Goal: Task Accomplishment & Management: Use online tool/utility

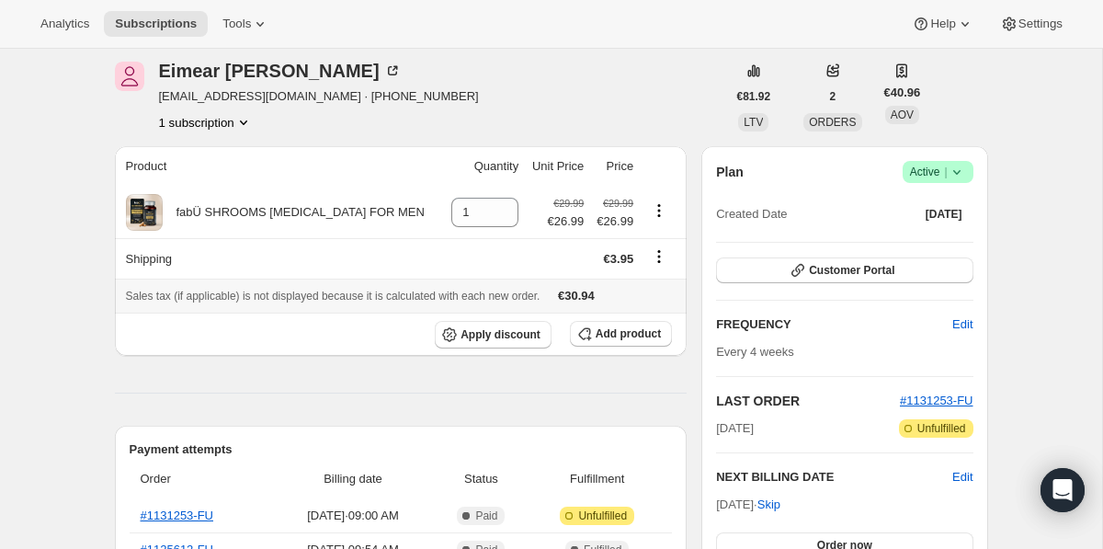
scroll to position [70, 0]
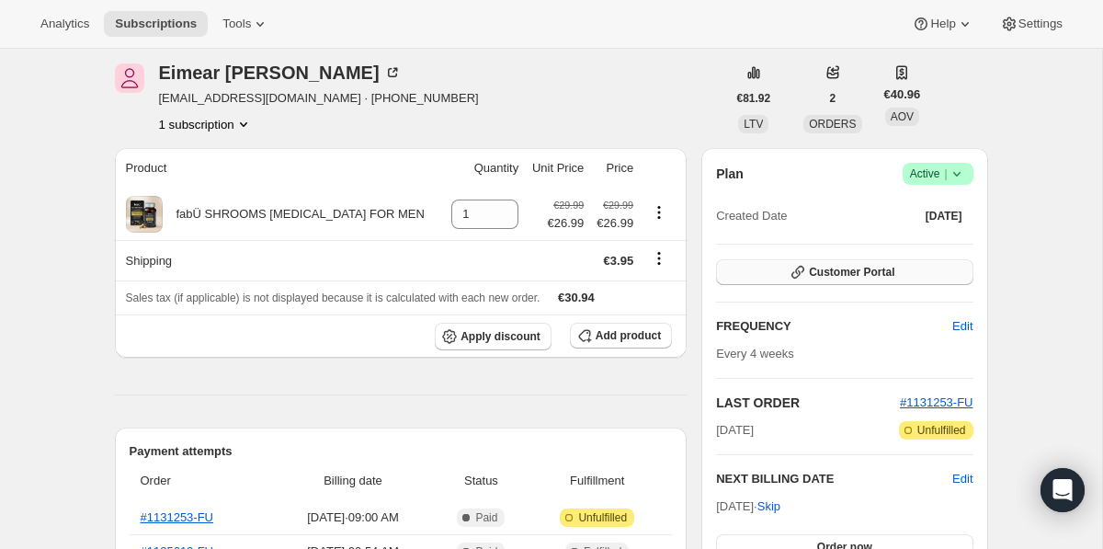
click at [825, 276] on span "Customer Portal" at bounding box center [852, 272] width 86 height 15
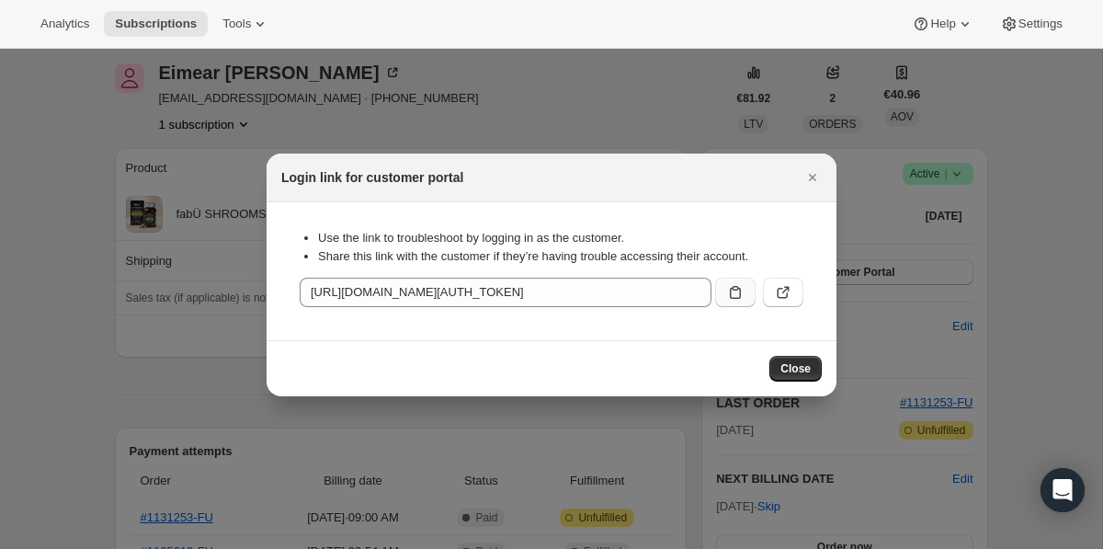
click at [729, 291] on icon ":rbt:" at bounding box center [735, 292] width 18 height 18
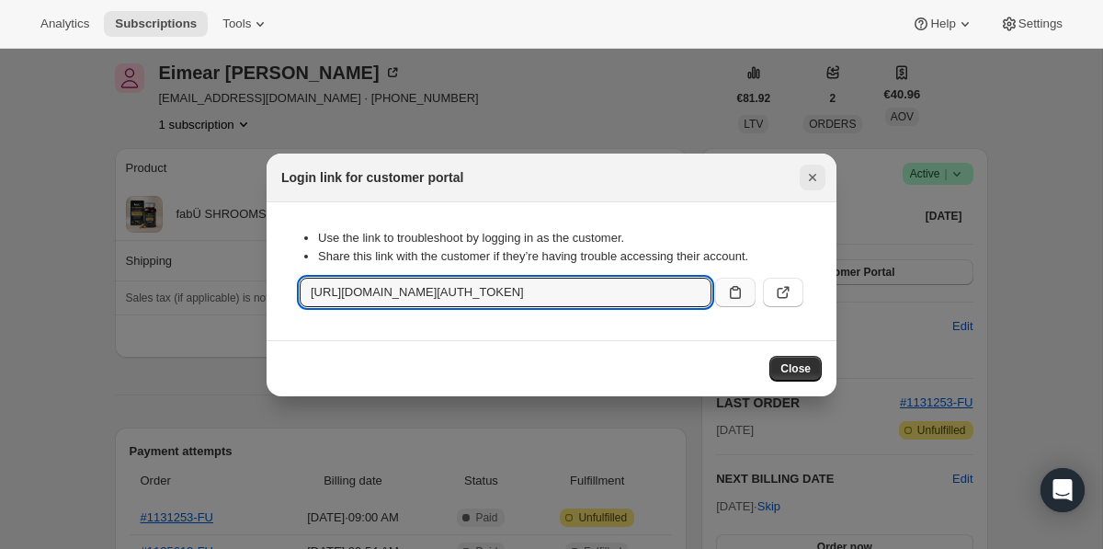
click at [811, 180] on icon "Close" at bounding box center [813, 177] width 18 height 18
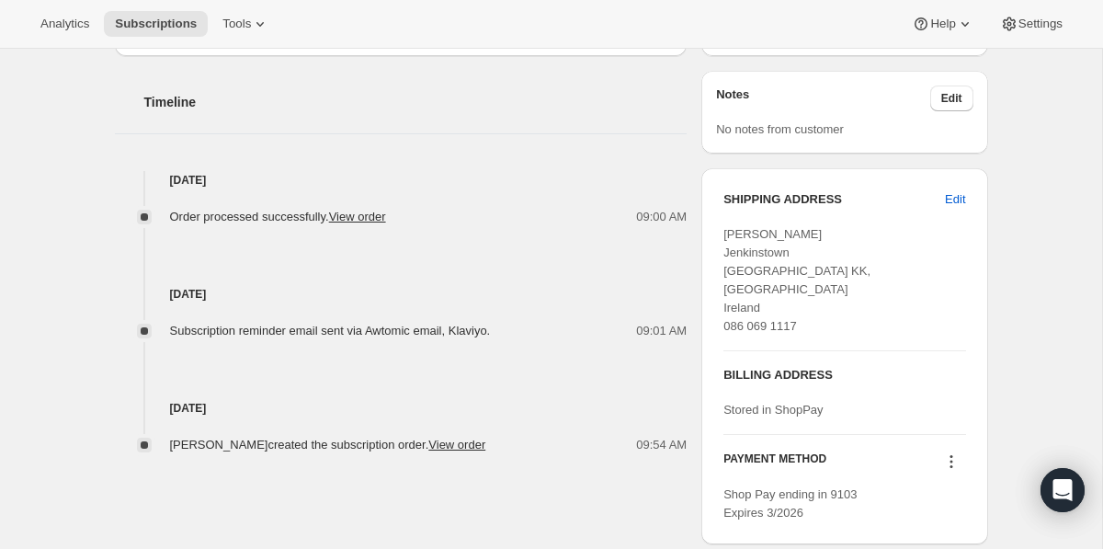
scroll to position [636, 0]
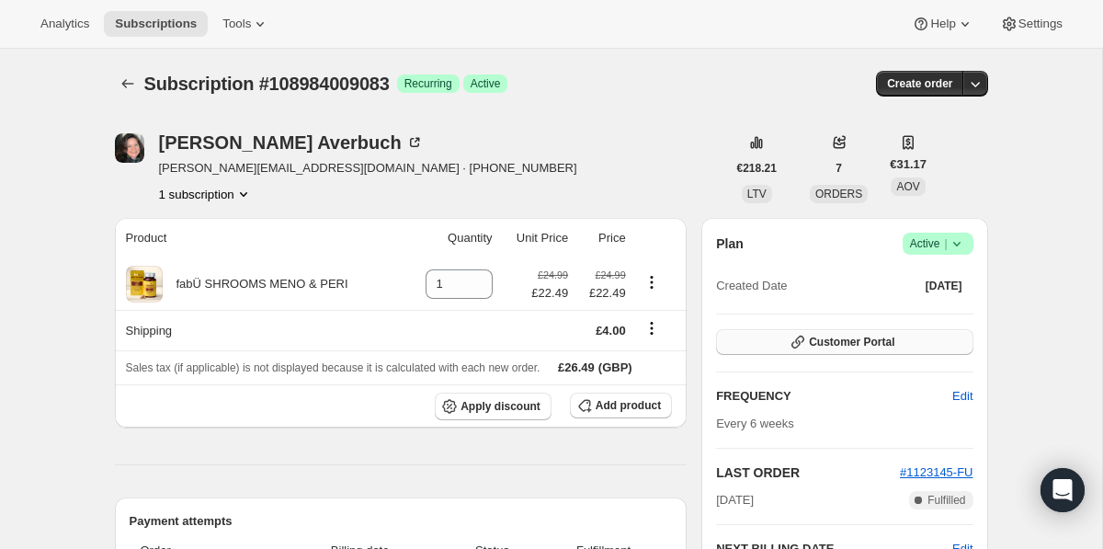
click at [860, 343] on span "Customer Portal" at bounding box center [852, 342] width 86 height 15
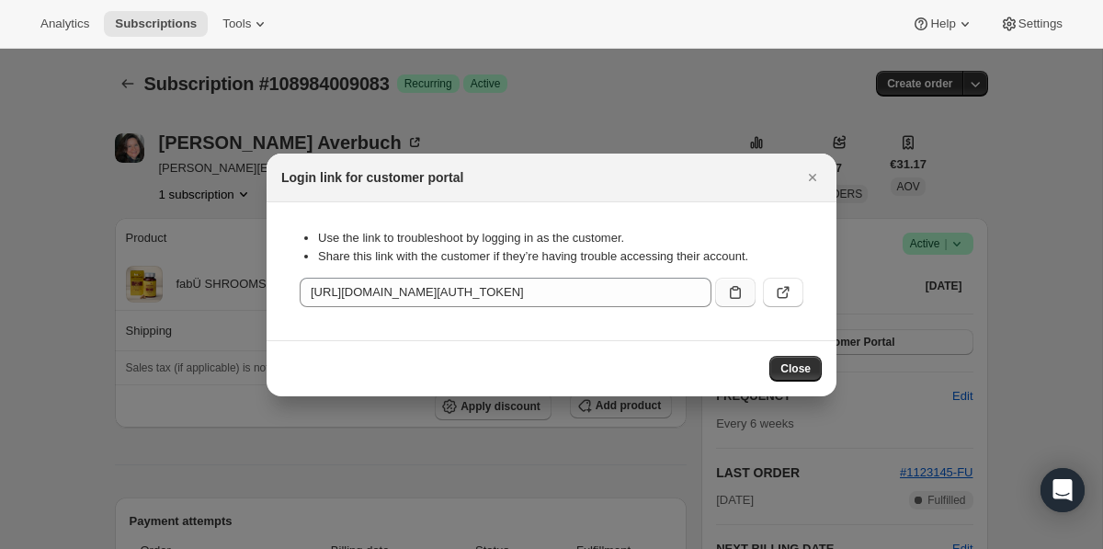
click at [745, 301] on button ":rc0:" at bounding box center [735, 292] width 40 height 29
click at [408, 57] on div at bounding box center [551, 274] width 1103 height 549
